Goal: Find specific page/section: Find specific page/section

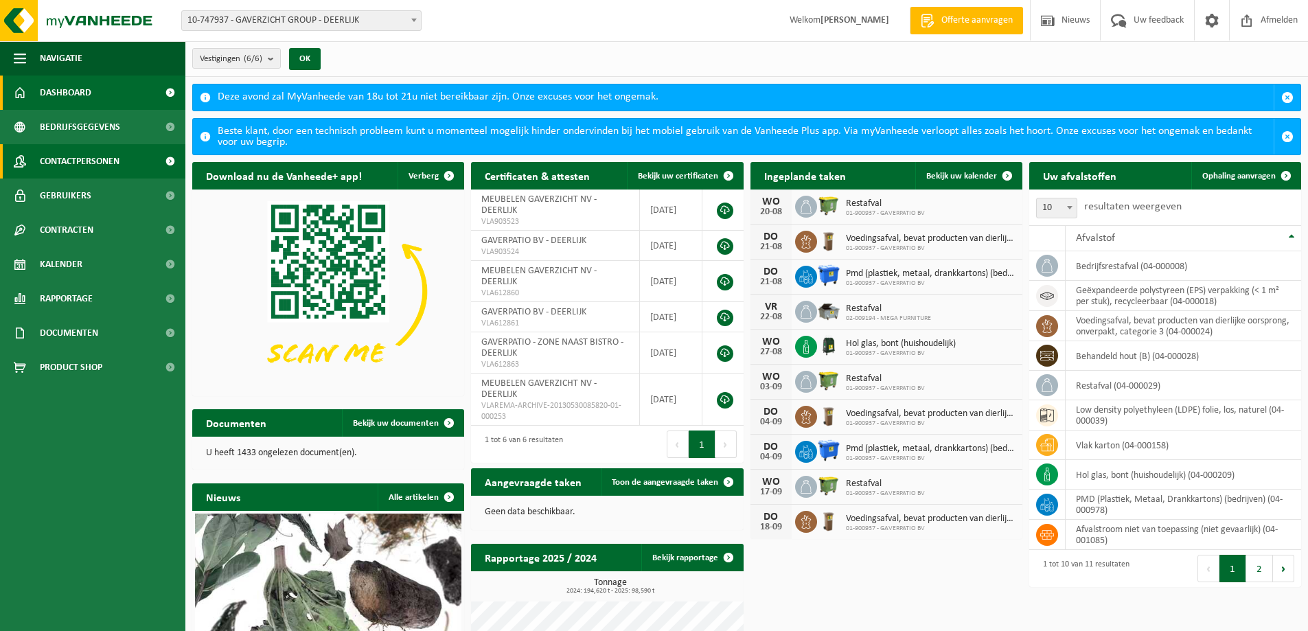
click at [101, 163] on span "Contactpersonen" at bounding box center [80, 161] width 80 height 34
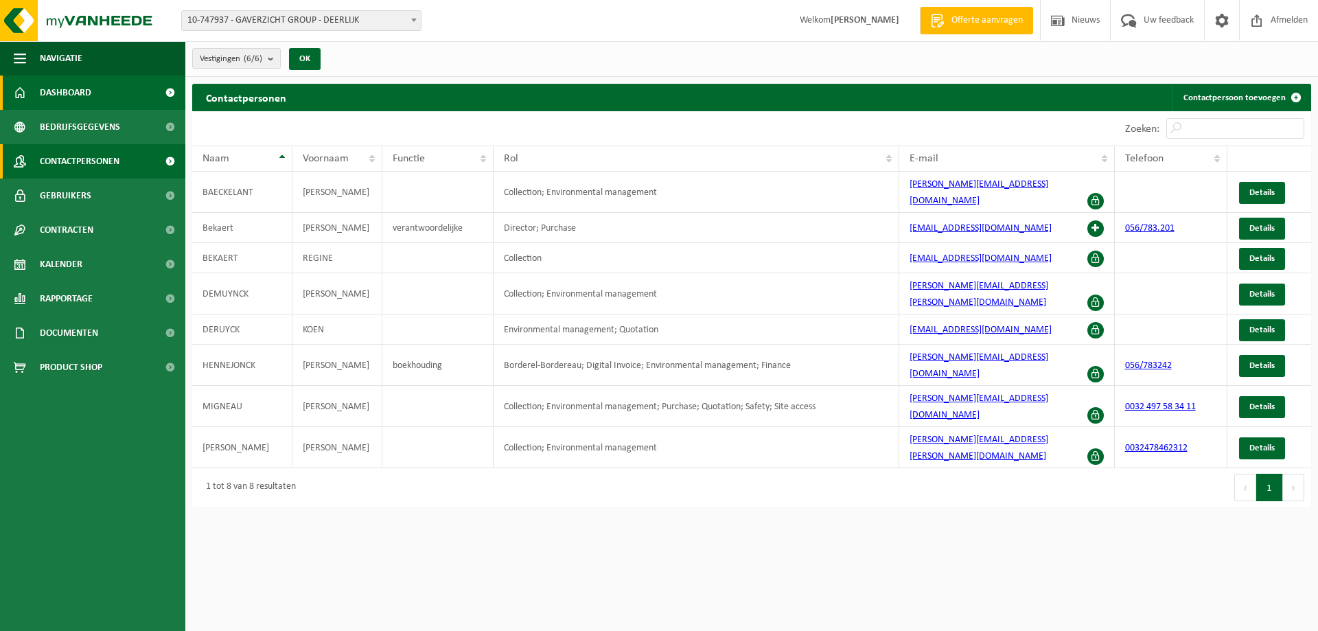
click at [87, 87] on span "Dashboard" at bounding box center [65, 93] width 51 height 34
